Goal: Communication & Community: Answer question/provide support

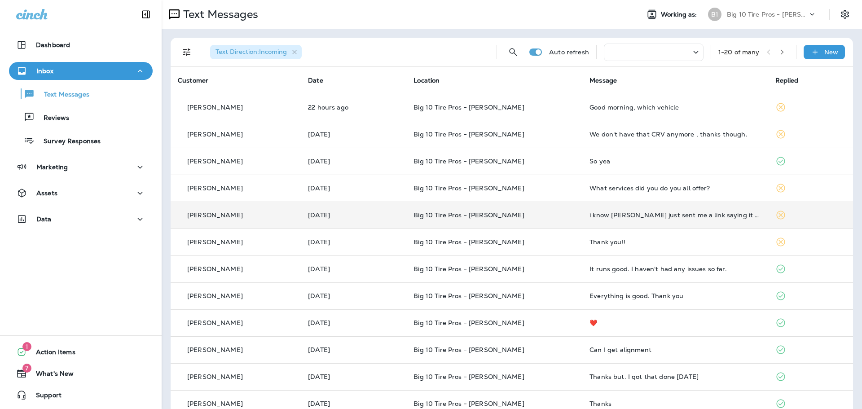
click at [675, 219] on td "i know [PERSON_NAME] just sent me a link saying it was time again" at bounding box center [674, 214] width 185 height 27
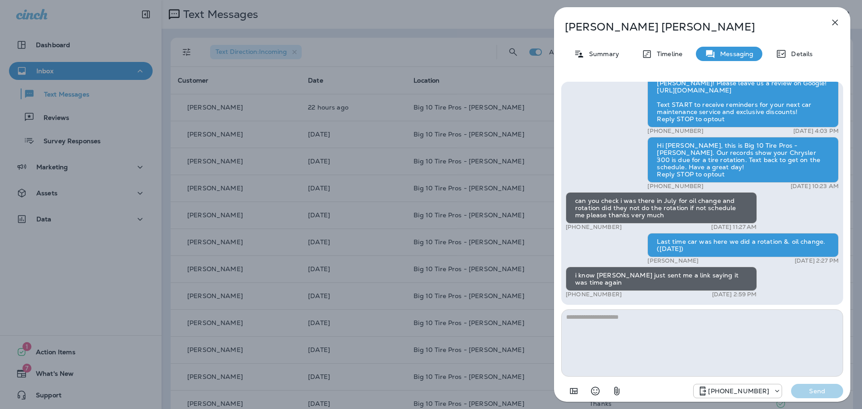
click at [609, 322] on textarea at bounding box center [702, 342] width 282 height 67
click at [829, 22] on button "button" at bounding box center [835, 22] width 18 height 18
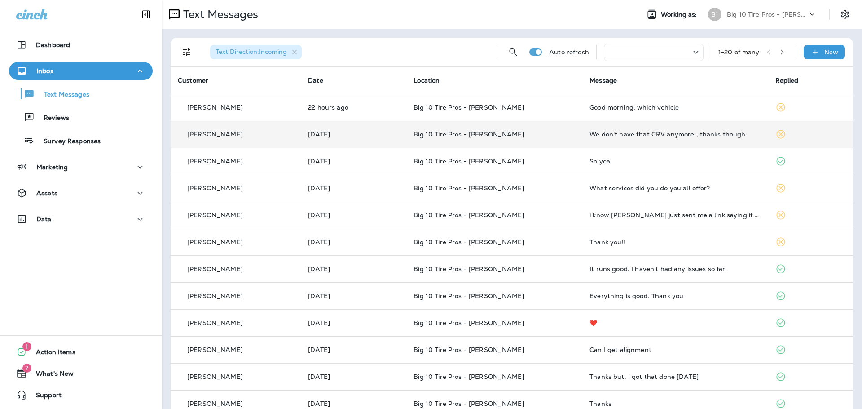
click at [754, 143] on td "We don't have that CRV anymore , thanks though." at bounding box center [674, 134] width 185 height 27
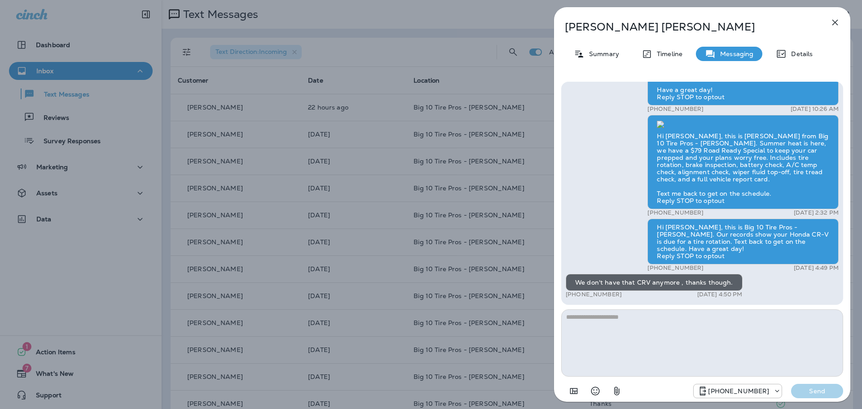
click at [621, 331] on textarea at bounding box center [702, 342] width 282 height 67
type textarea "**********"
click at [813, 389] on p "Send" at bounding box center [817, 391] width 38 height 8
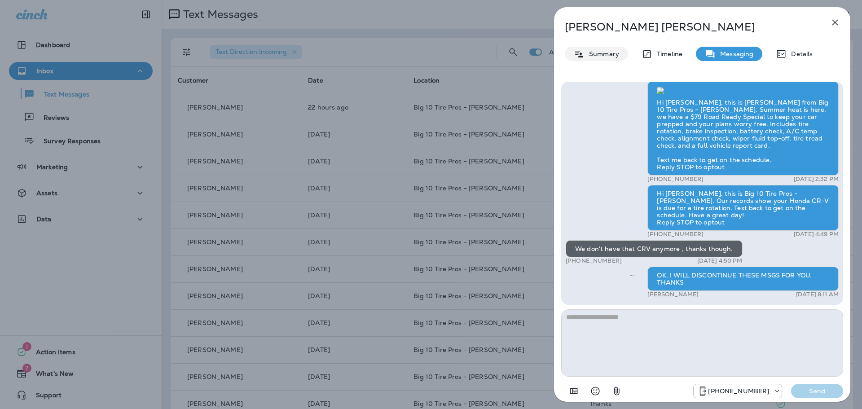
click at [600, 53] on p "Summary" at bounding box center [601, 53] width 35 height 7
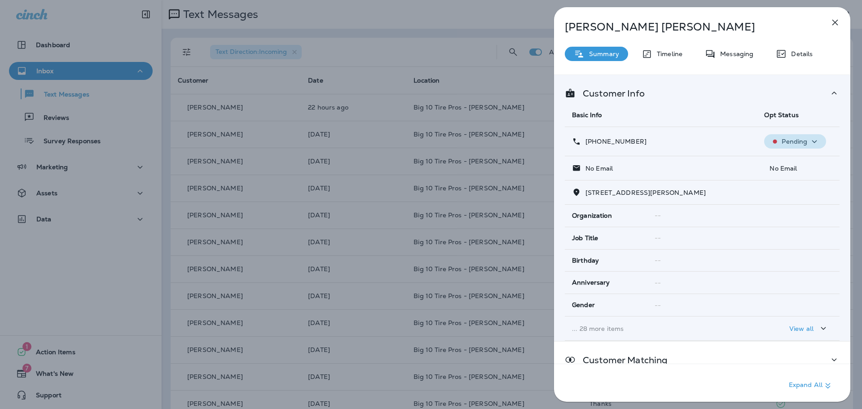
click at [803, 144] on p "Pending" at bounding box center [794, 141] width 26 height 7
click at [799, 161] on p "Opt out" at bounding box center [789, 162] width 24 height 7
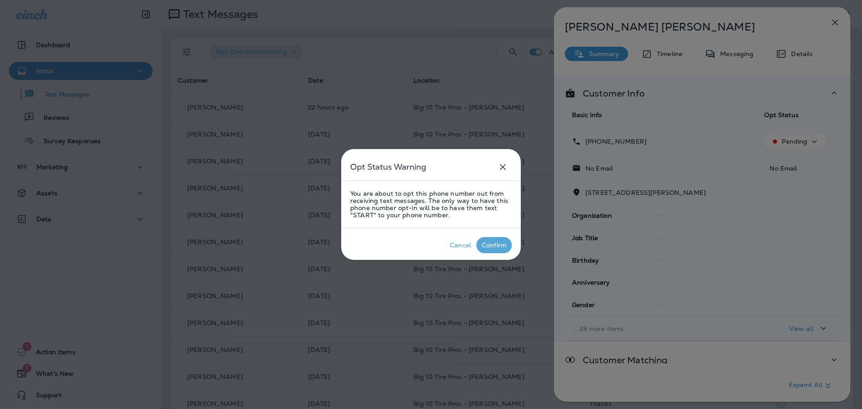
click at [489, 246] on div "Confirm" at bounding box center [494, 244] width 25 height 7
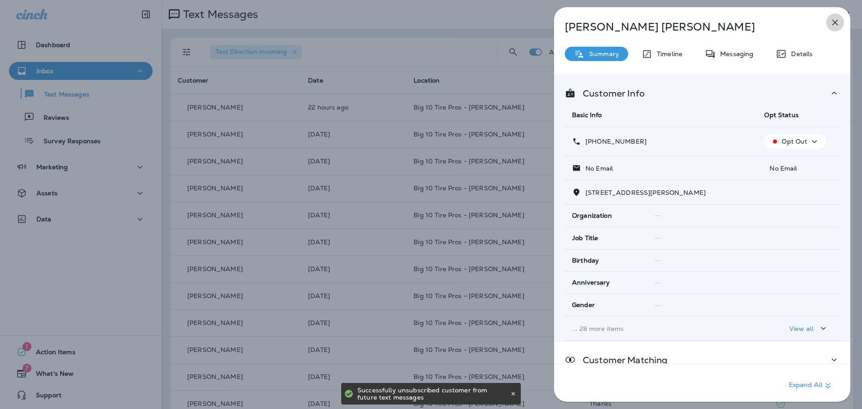
click at [834, 28] on button "button" at bounding box center [835, 22] width 18 height 18
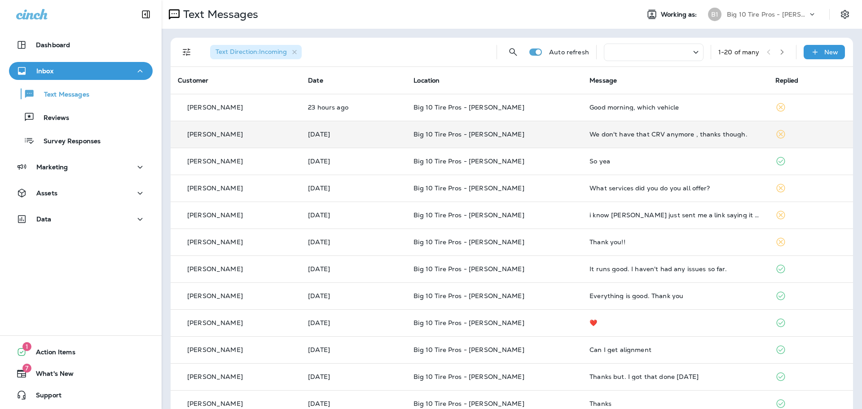
click at [674, 137] on div "We don't have that CRV anymore , thanks though." at bounding box center [674, 134] width 171 height 7
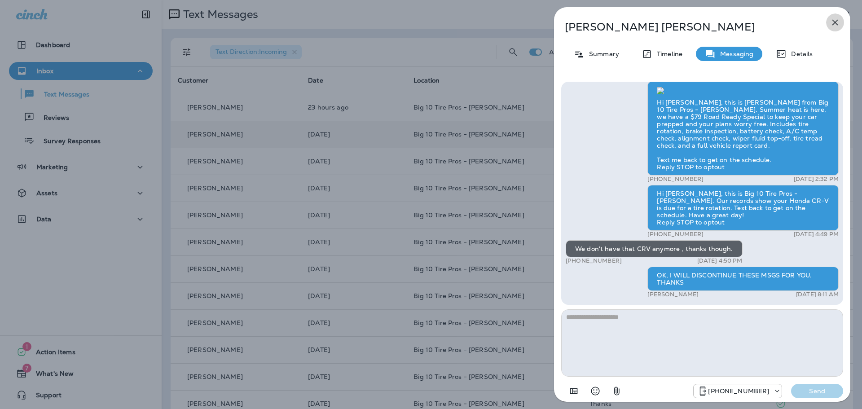
click at [835, 19] on icon "button" at bounding box center [834, 22] width 11 height 11
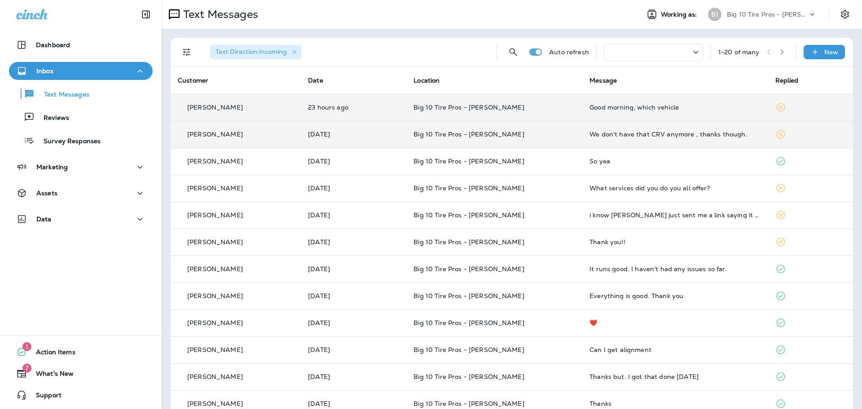
click at [257, 112] on td "[PERSON_NAME]" at bounding box center [236, 107] width 130 height 27
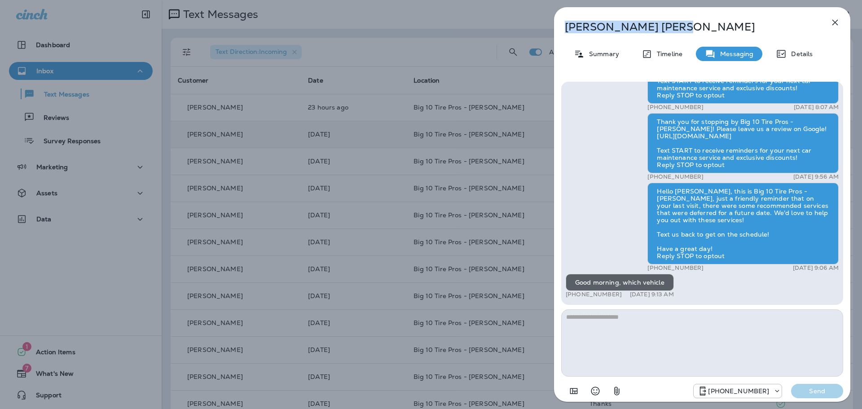
drag, startPoint x: 638, startPoint y: 24, endPoint x: 566, endPoint y: 26, distance: 71.9
click at [566, 26] on p "[PERSON_NAME]" at bounding box center [687, 27] width 245 height 13
copy p "[PERSON_NAME]"
click at [602, 334] on textarea at bounding box center [702, 342] width 282 height 67
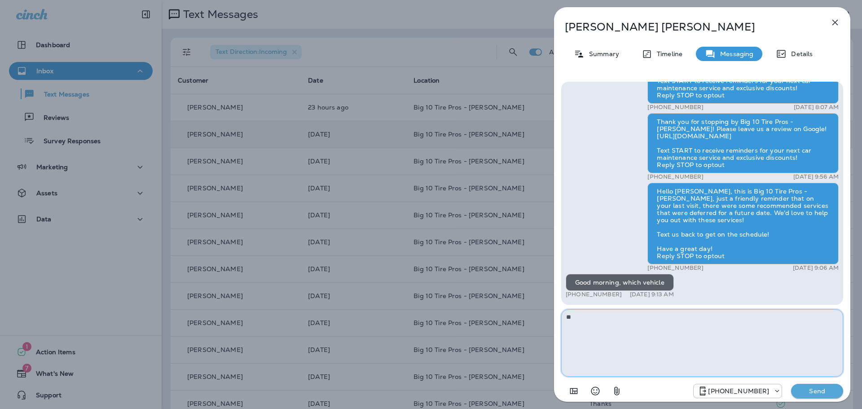
type textarea "*"
type textarea "**********"
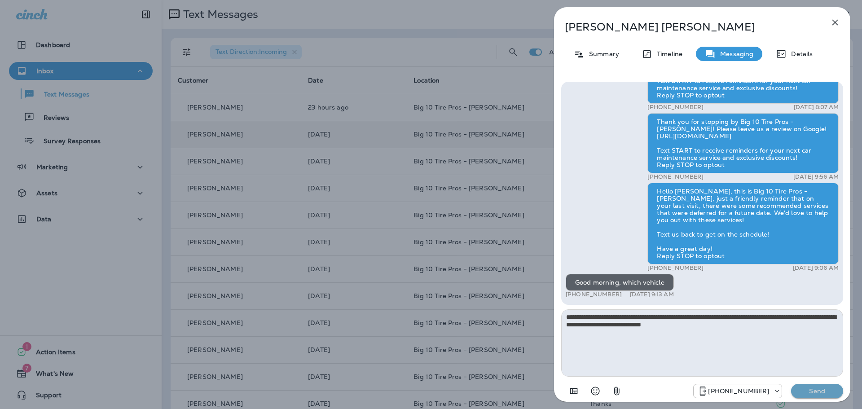
click at [832, 390] on p "Send" at bounding box center [817, 391] width 38 height 8
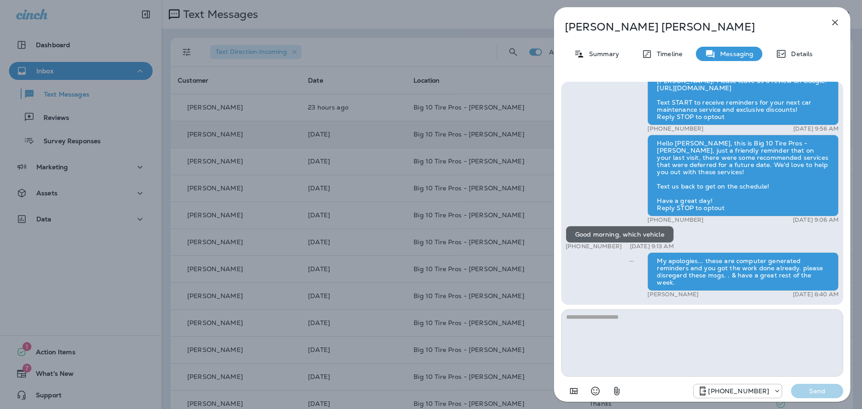
click at [834, 22] on icon "button" at bounding box center [835, 23] width 6 height 6
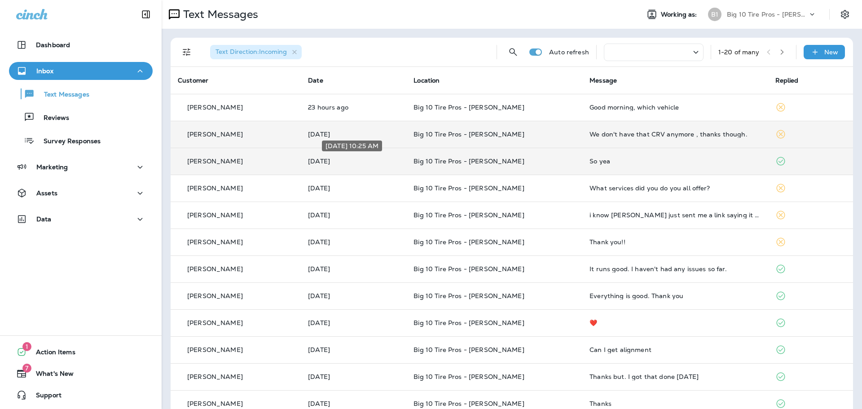
click at [367, 162] on p "[DATE]" at bounding box center [353, 161] width 91 height 7
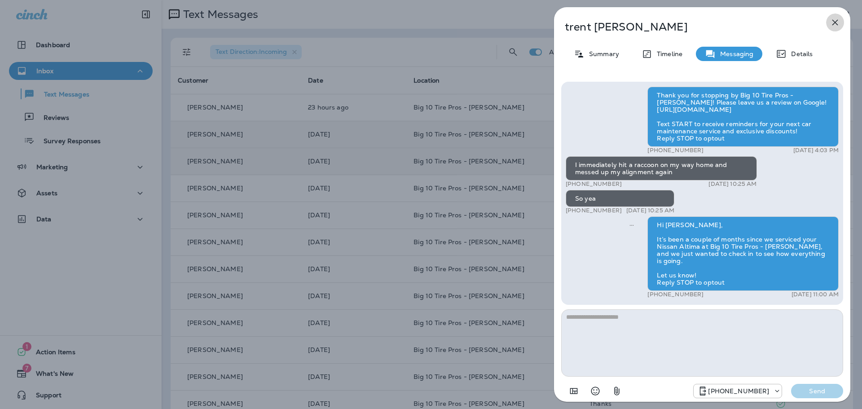
click at [832, 19] on icon "button" at bounding box center [834, 22] width 11 height 11
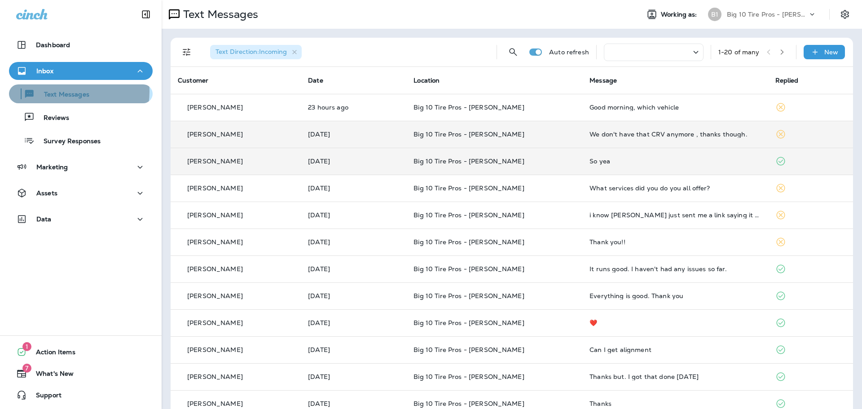
click at [69, 92] on p "Text Messages" at bounding box center [62, 95] width 54 height 9
click at [599, 136] on div "We don't have that CRV anymore , thanks though." at bounding box center [674, 134] width 171 height 7
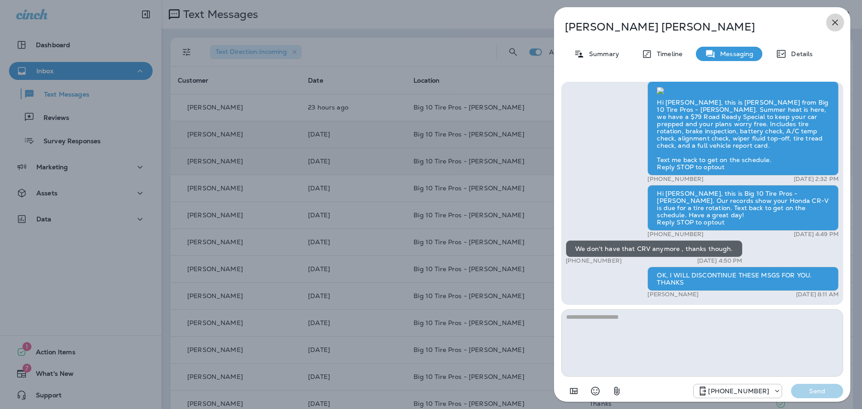
click at [836, 20] on icon "button" at bounding box center [834, 22] width 11 height 11
